Goal: Task Accomplishment & Management: Use online tool/utility

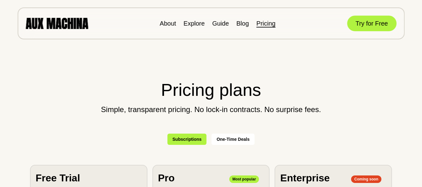
click at [67, 24] on img at bounding box center [57, 23] width 63 height 11
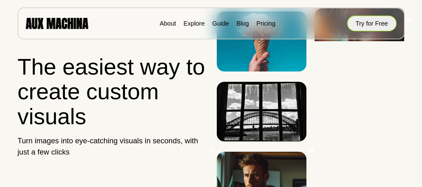
click at [370, 24] on button "Try for Free" at bounding box center [371, 24] width 49 height 16
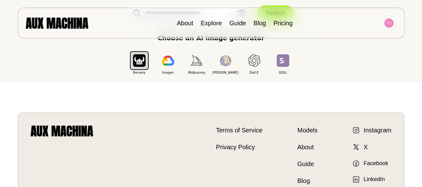
scroll to position [156, 0]
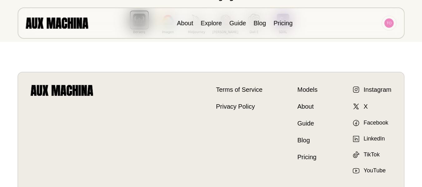
click at [306, 91] on link "Models" at bounding box center [308, 89] width 20 height 9
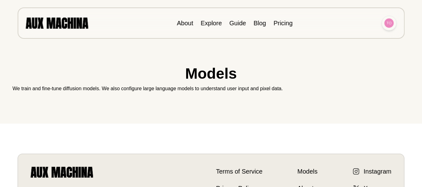
click at [393, 23] on img at bounding box center [389, 22] width 9 height 9
click at [352, 37] on li "Dashboard" at bounding box center [365, 38] width 63 height 14
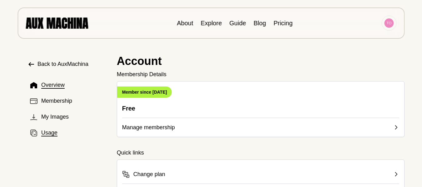
click at [52, 132] on span "Usage" at bounding box center [49, 133] width 16 height 8
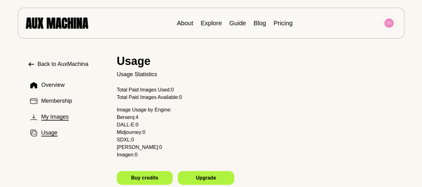
click at [63, 119] on span "My Images" at bounding box center [55, 117] width 28 height 8
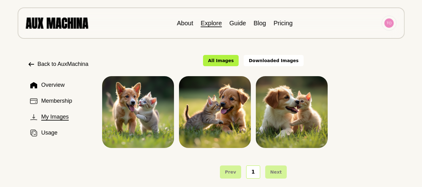
click at [217, 23] on link "Explore" at bounding box center [211, 23] width 21 height 7
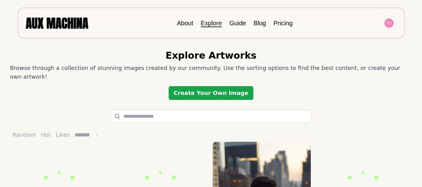
click at [221, 86] on link "Create Your Own Image" at bounding box center [211, 93] width 85 height 14
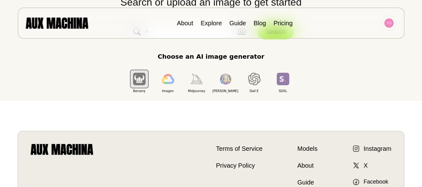
scroll to position [94, 0]
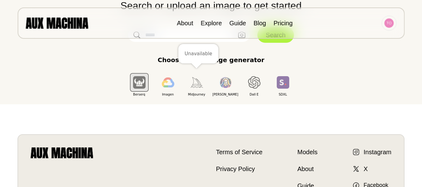
click at [203, 87] on img "button" at bounding box center [197, 82] width 13 height 10
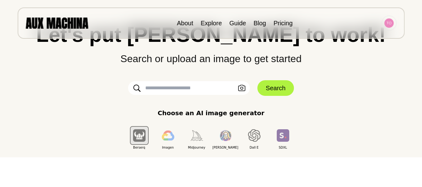
scroll to position [0, 0]
